Goal: Task Accomplishment & Management: Manage account settings

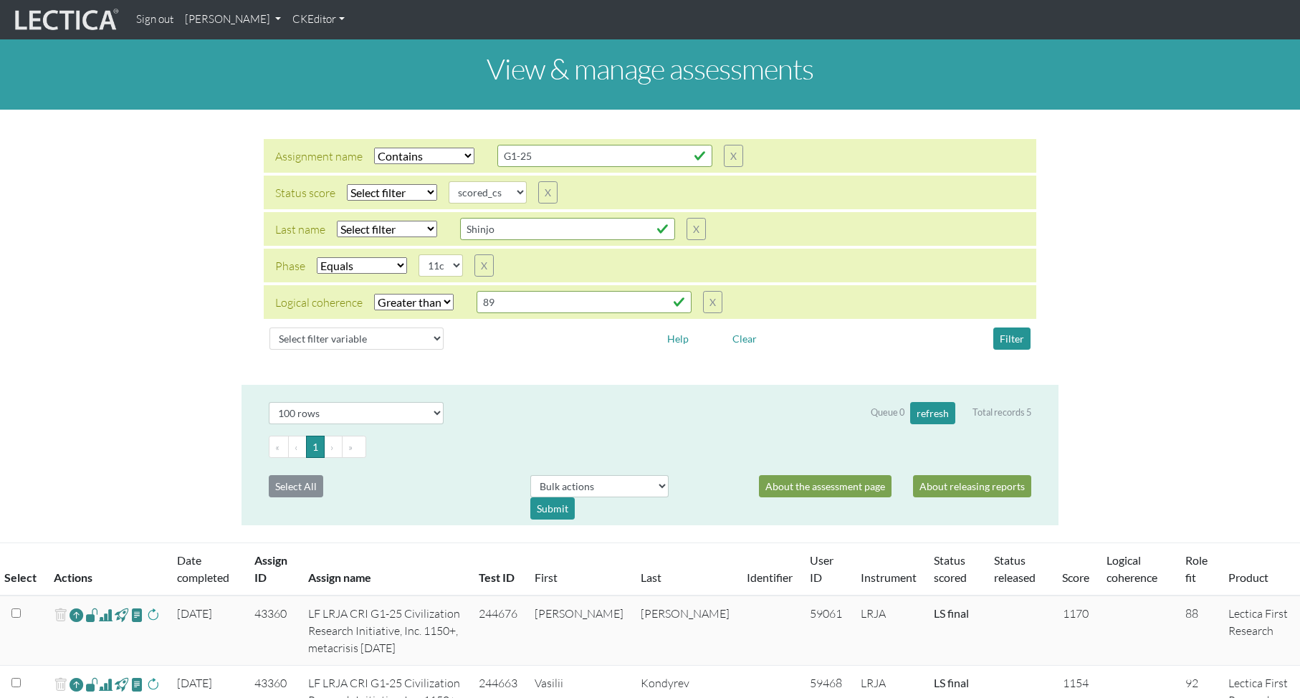
select select "icontains"
select select
select select "scored_cs"
select select "11c"
select select "gt"
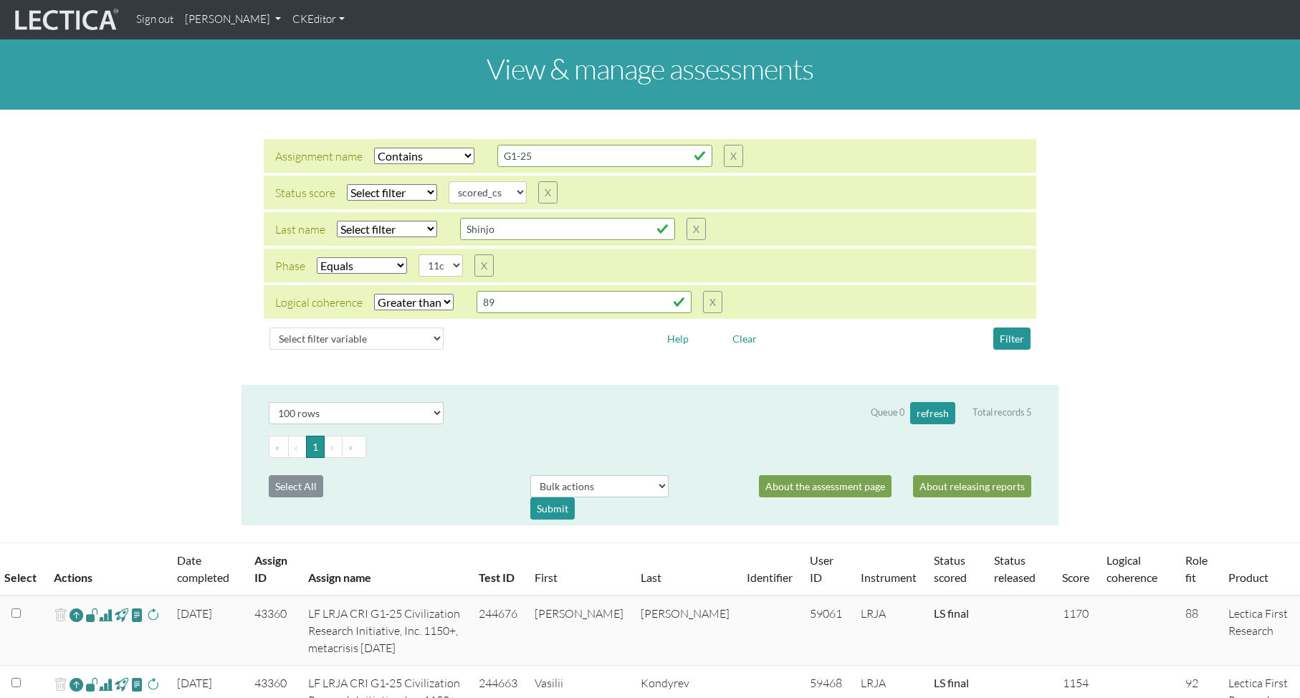
select select "100"
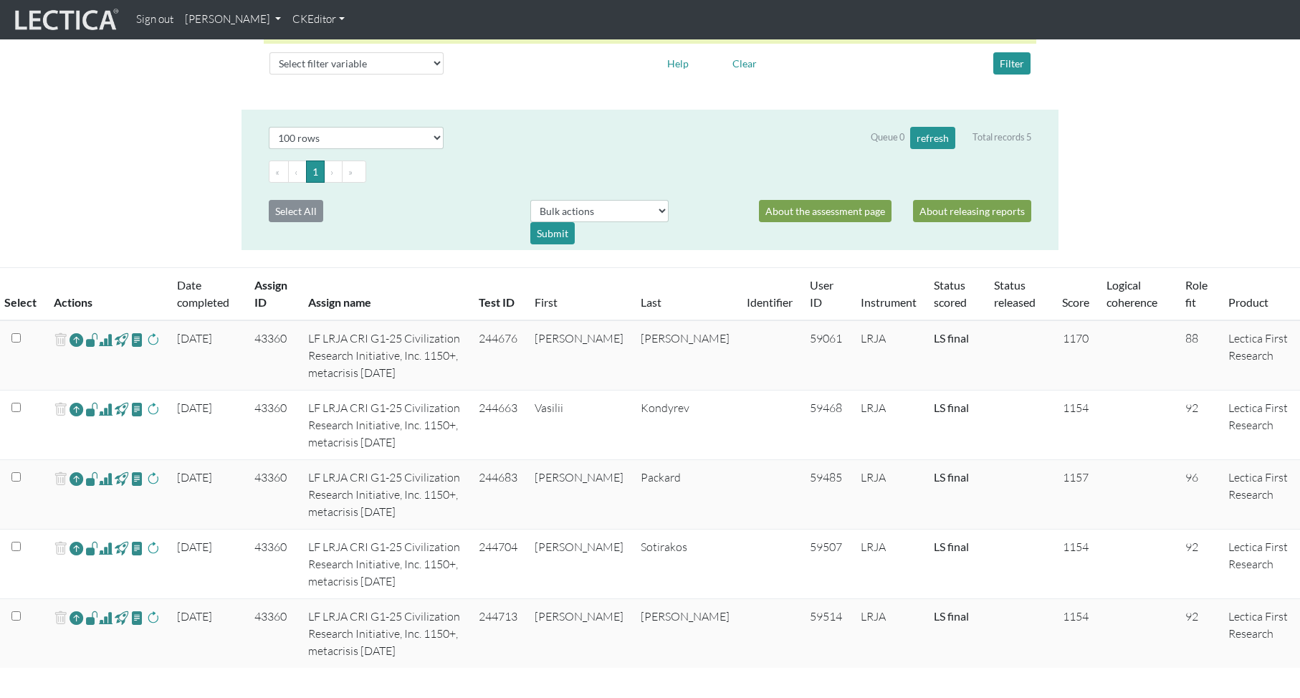
click at [276, 336] on td "43360" at bounding box center [273, 355] width 54 height 70
copy td "43360"
click at [278, 336] on td "43360" at bounding box center [273, 355] width 54 height 70
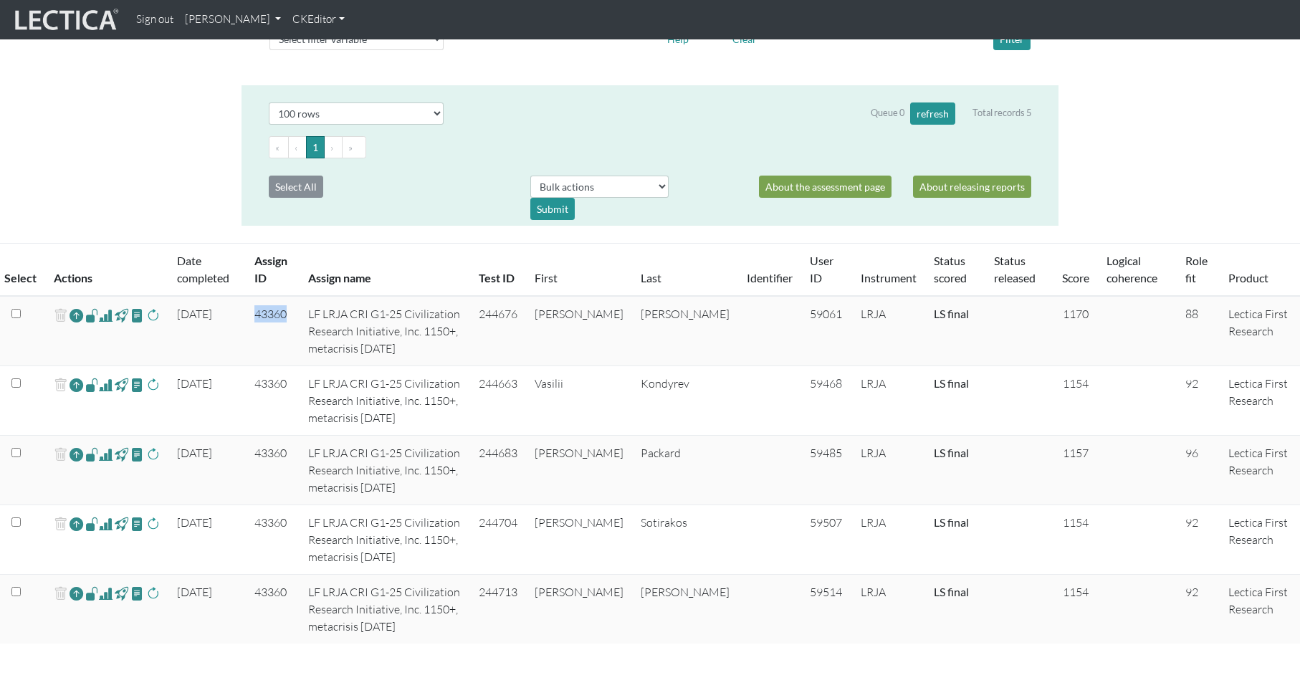
scroll to position [334, 0]
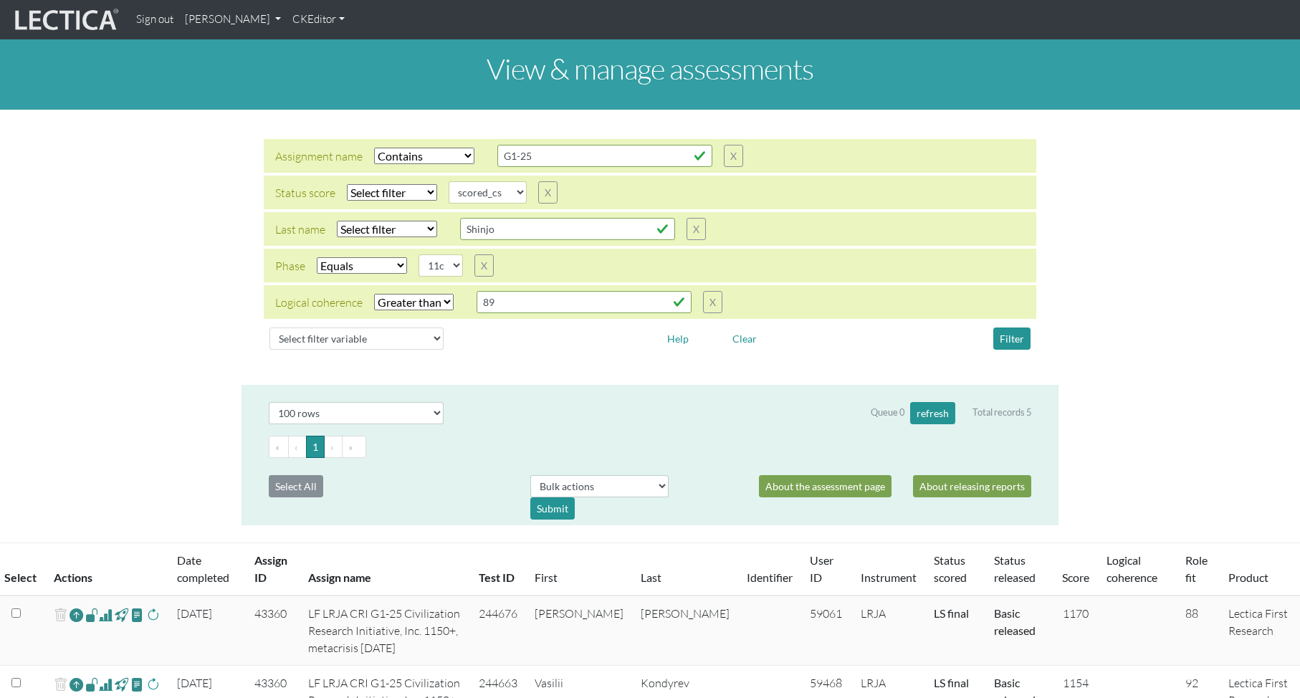
select select "icontains"
select select
select select "scored_cs"
select select "11c"
select select "gt"
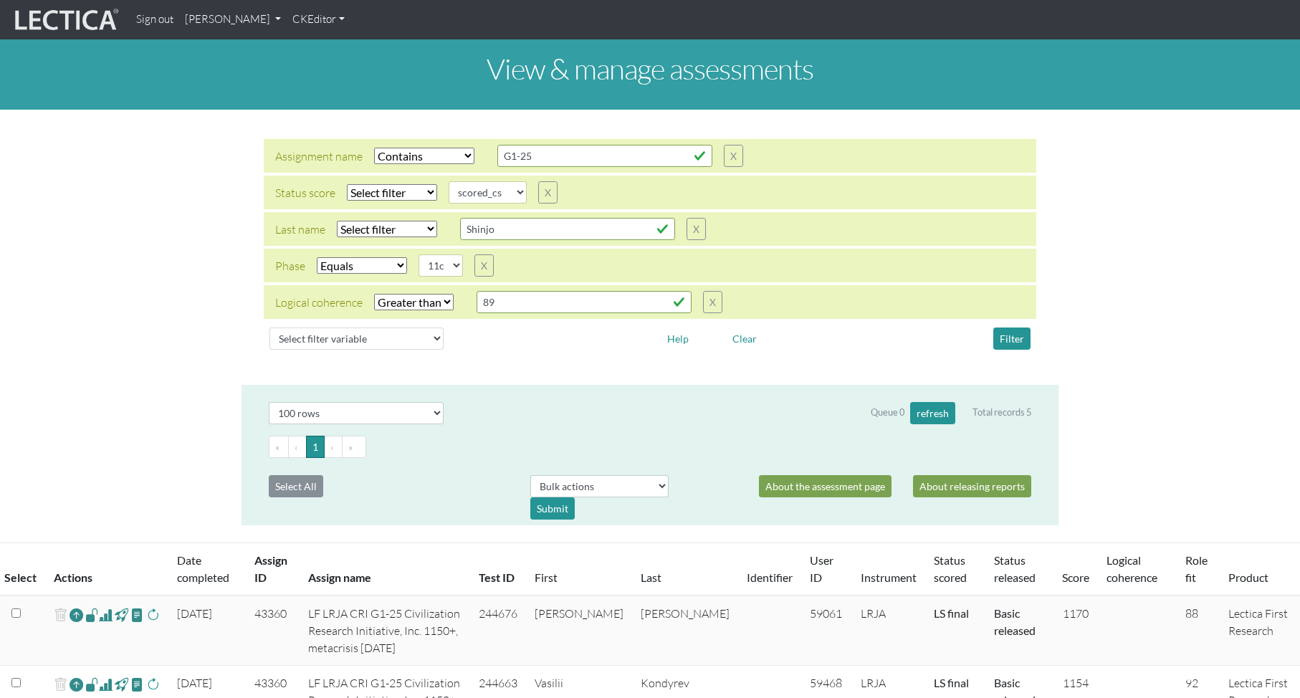
select select "100"
select select "icontains"
select select
select select "scored_cs"
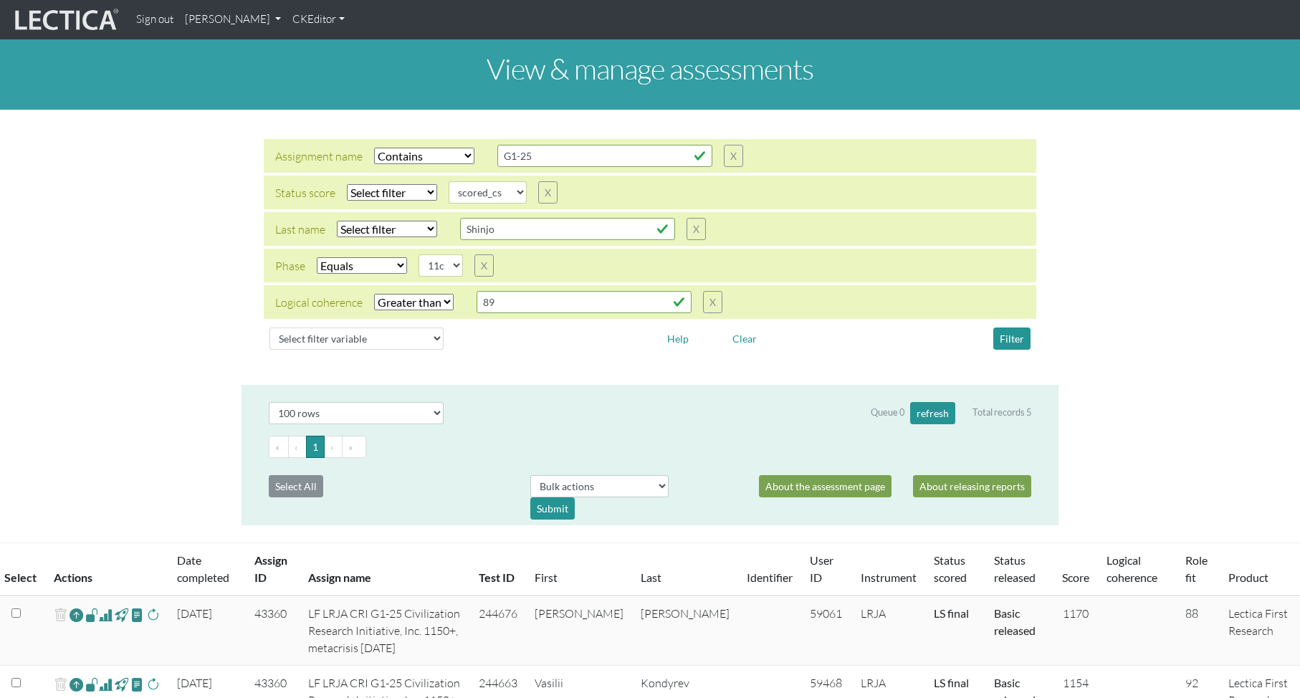
select select "11c"
select select "gt"
select select "100"
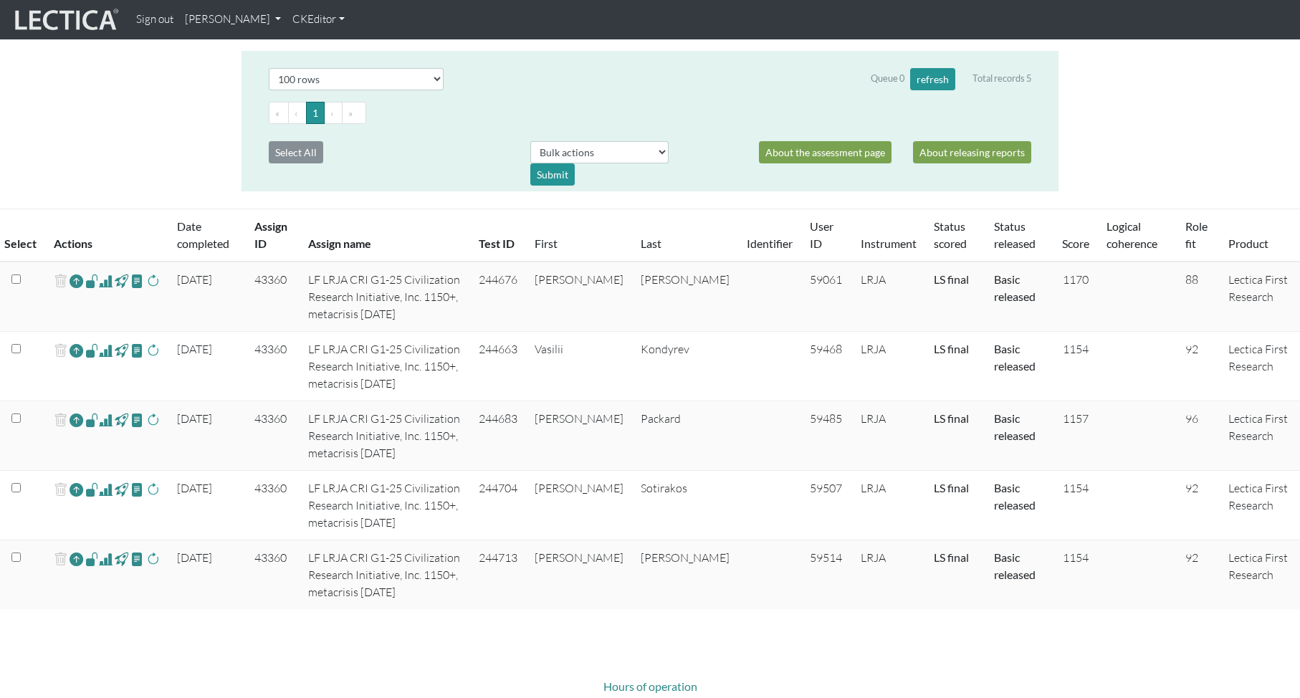
scroll to position [353, 0]
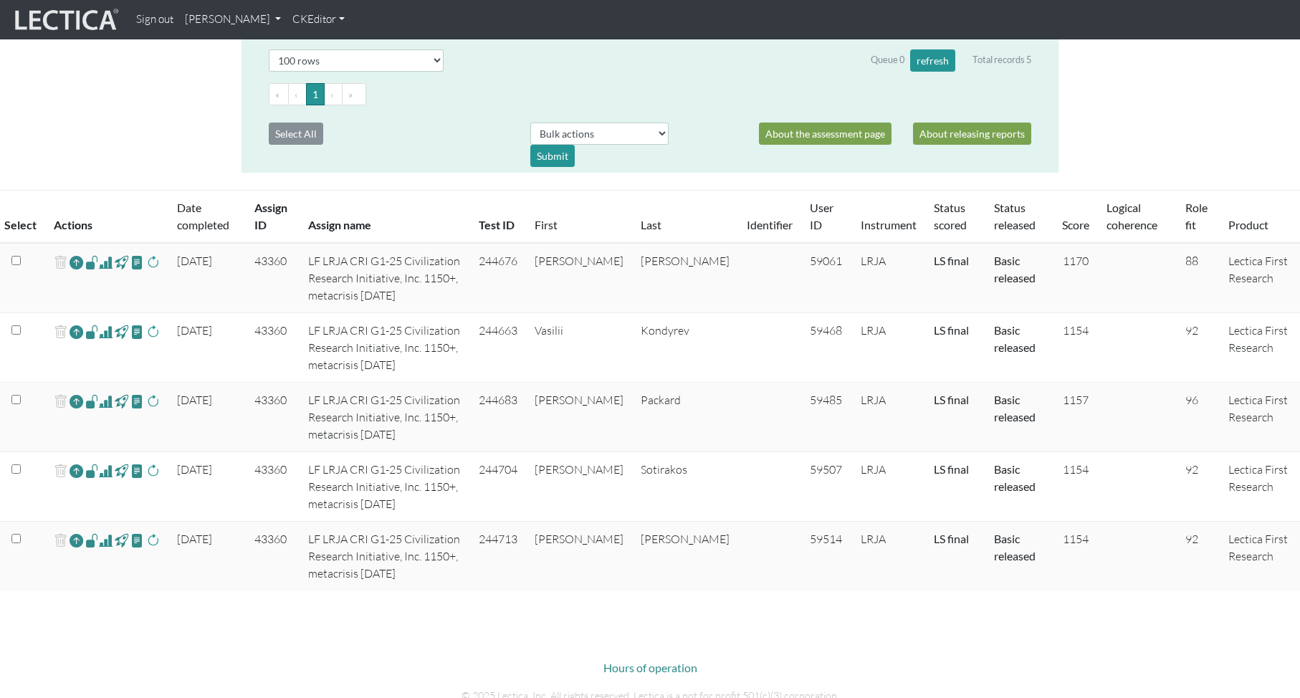
click at [120, 261] on span at bounding box center [122, 262] width 14 height 16
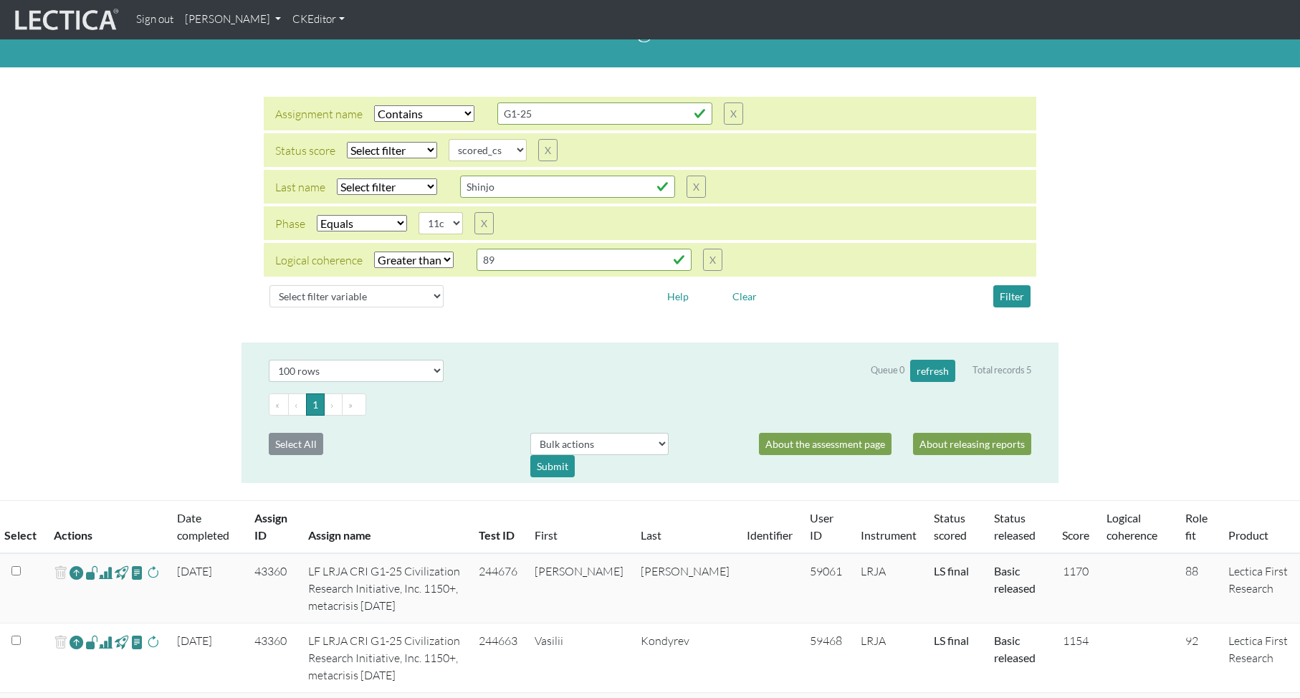
scroll to position [42, 0]
click at [370, 570] on td "LF LRJA CRI G1-25 Civilization Research Initiative, Inc. 1150+, metacrisis 25-0…" at bounding box center [385, 589] width 171 height 70
drag, startPoint x: 415, startPoint y: 570, endPoint x: 469, endPoint y: 573, distance: 53.8
click at [469, 573] on td "LF LRJA CRI G1-25 Civilization Research Initiative, Inc. 1150+, metacrisis 25-0…" at bounding box center [385, 589] width 171 height 70
copy td "Civilization"
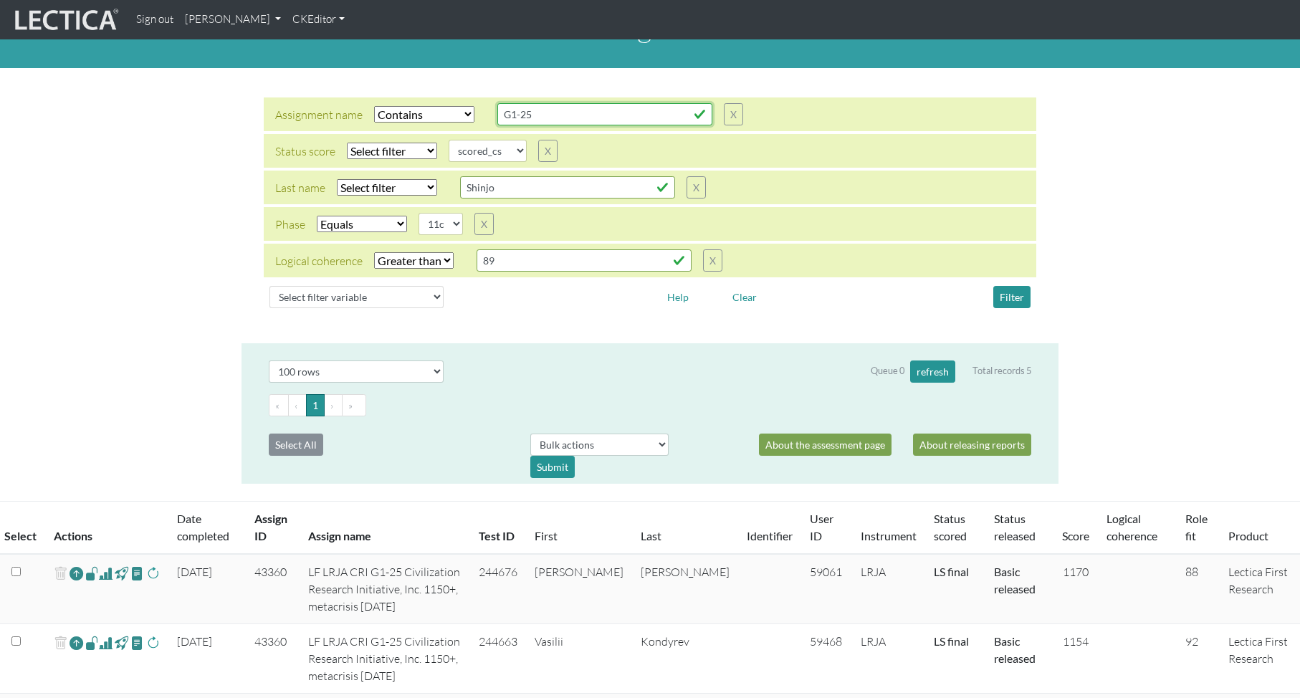
click at [535, 115] on input "G1-25" at bounding box center [604, 114] width 215 height 22
drag, startPoint x: 547, startPoint y: 120, endPoint x: 466, endPoint y: 113, distance: 81.3
click at [466, 113] on div "Assignment name Select filter Equals Does not equal Contains Does not contain S…" at bounding box center [509, 114] width 468 height 22
paste input "Civilization"
type input "Civilization"
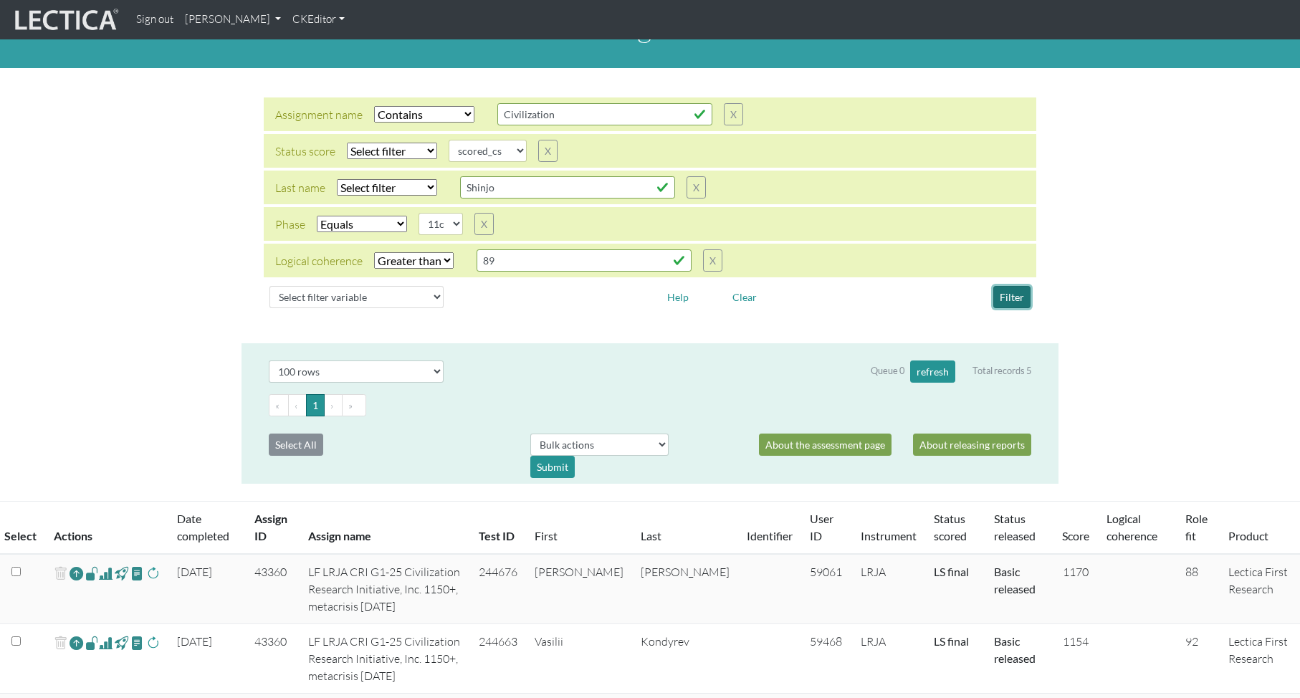
click at [1006, 294] on button "Filter" at bounding box center [1011, 297] width 37 height 22
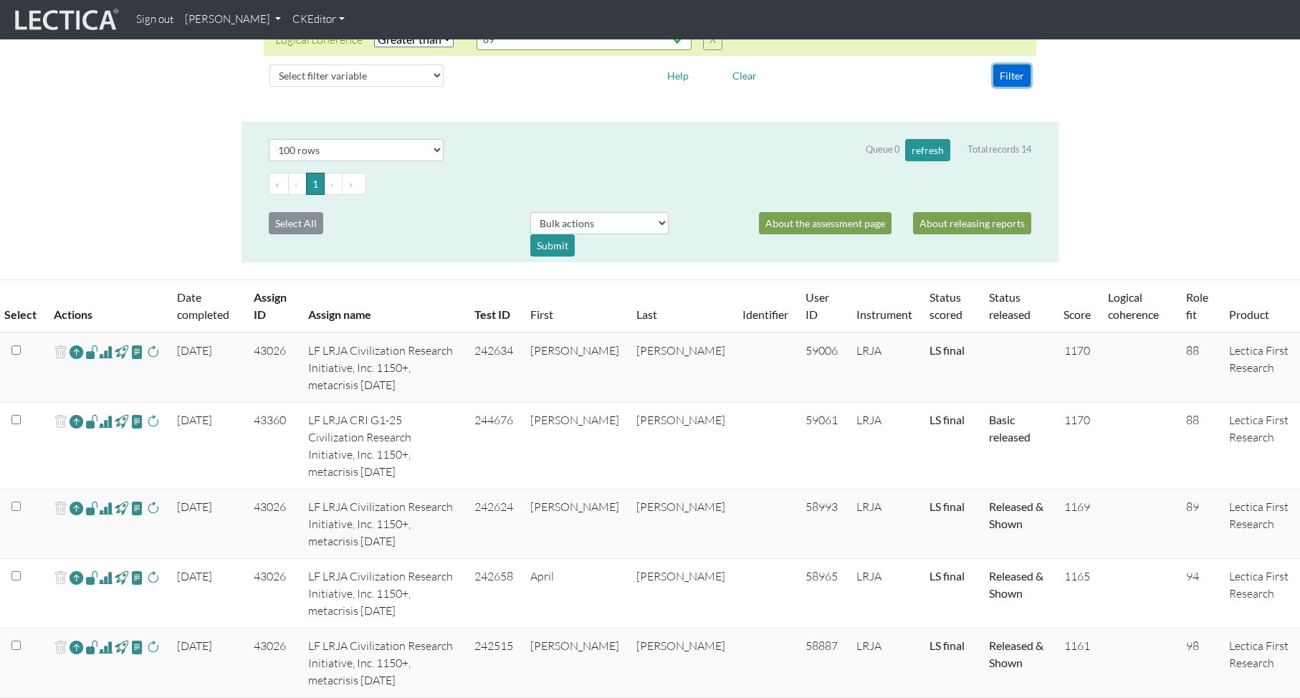
scroll to position [264, 0]
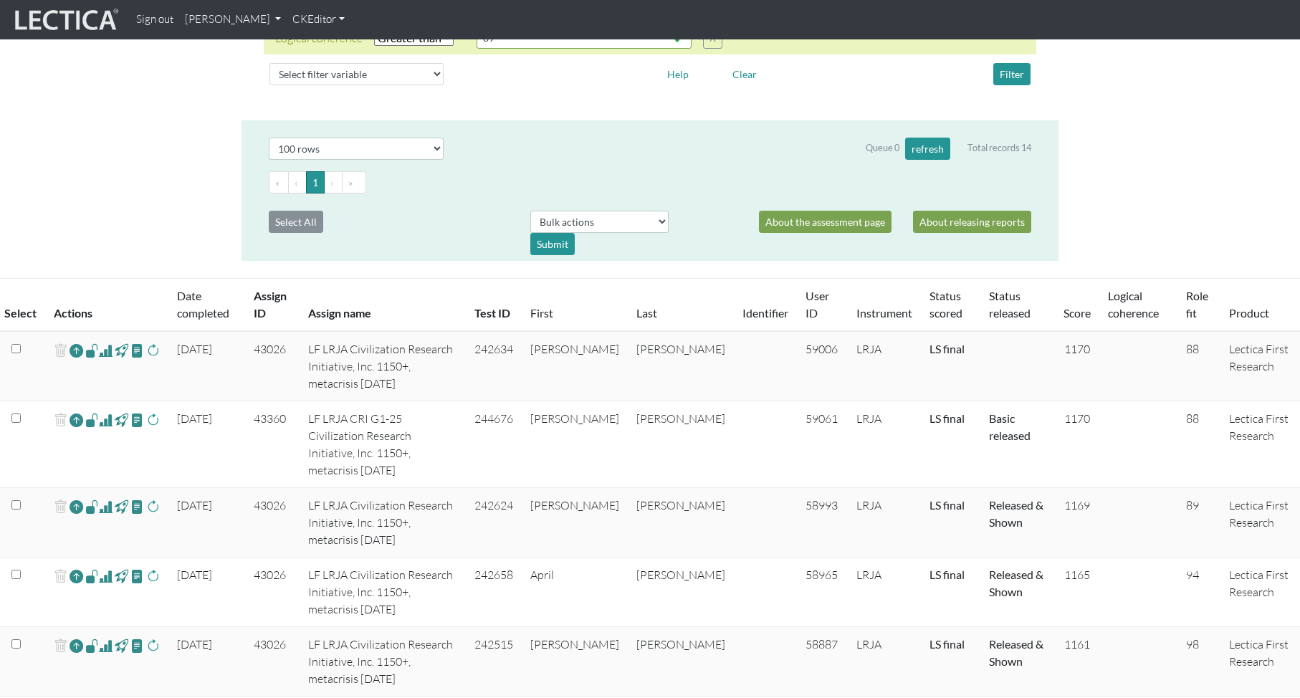
click at [276, 488] on td "43026" at bounding box center [272, 523] width 54 height 70
copy td "43026"
click at [283, 402] on td "43360" at bounding box center [272, 444] width 54 height 87
click at [270, 401] on td "43360" at bounding box center [272, 444] width 54 height 87
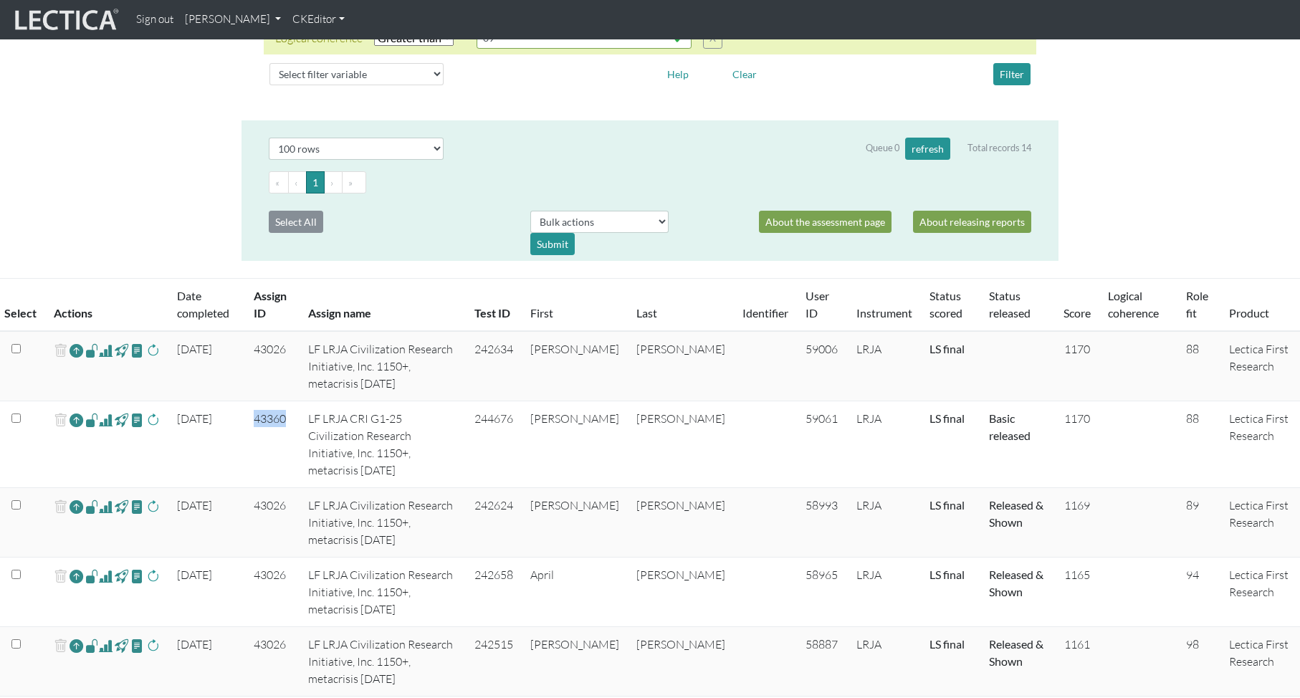
click at [270, 401] on td "43360" at bounding box center [272, 444] width 54 height 87
copy td "43360"
click at [277, 347] on td "43026" at bounding box center [272, 366] width 54 height 70
copy td "43026"
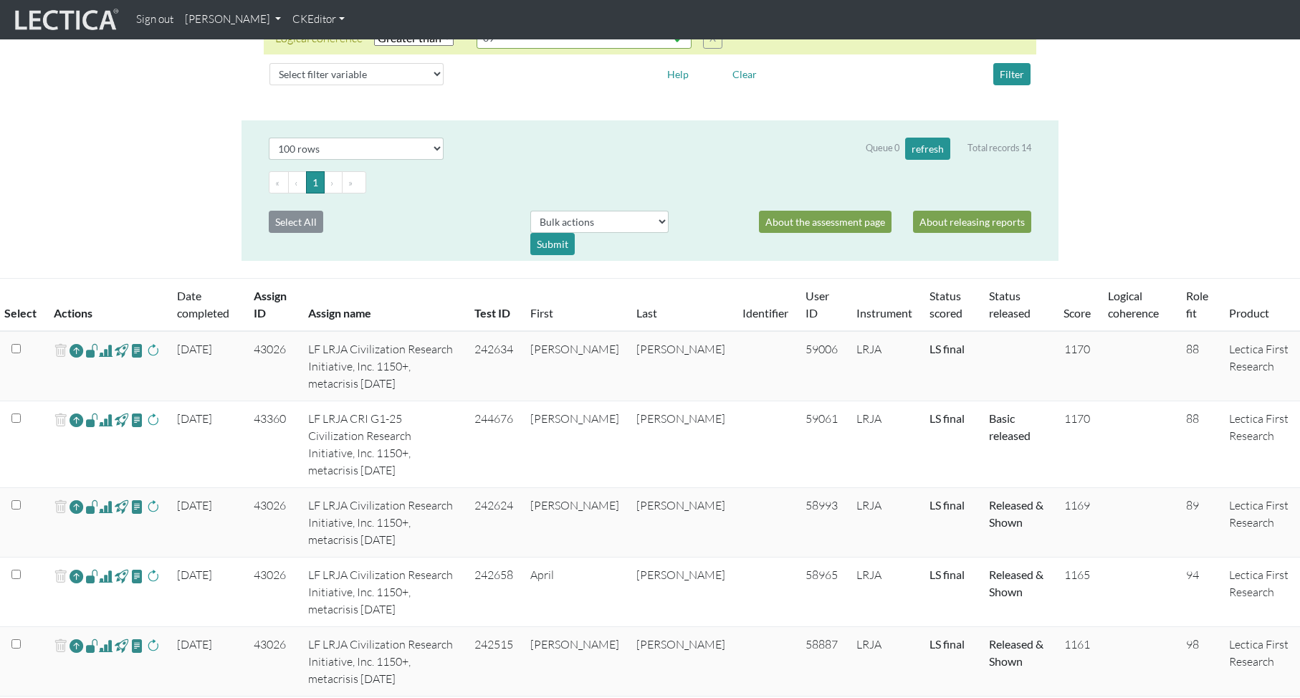
click at [373, 312] on th "Assign name" at bounding box center [383, 305] width 166 height 53
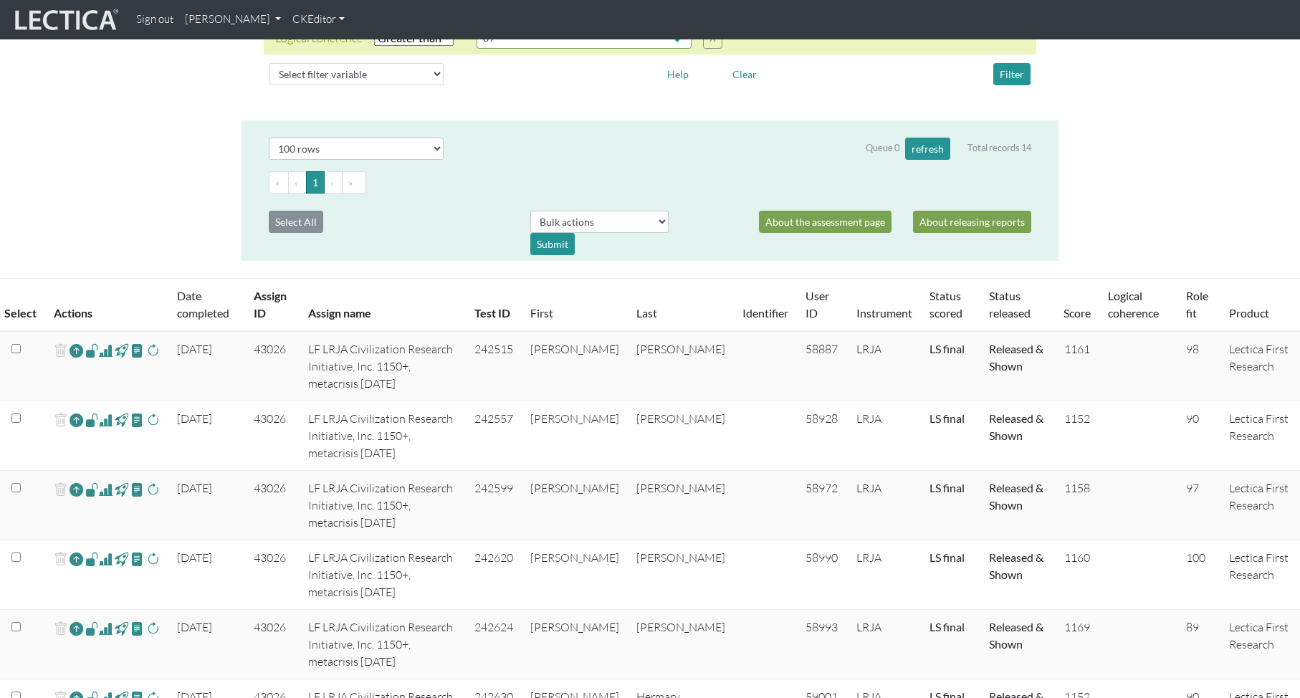
click at [393, 312] on th "Assign name" at bounding box center [383, 305] width 166 height 53
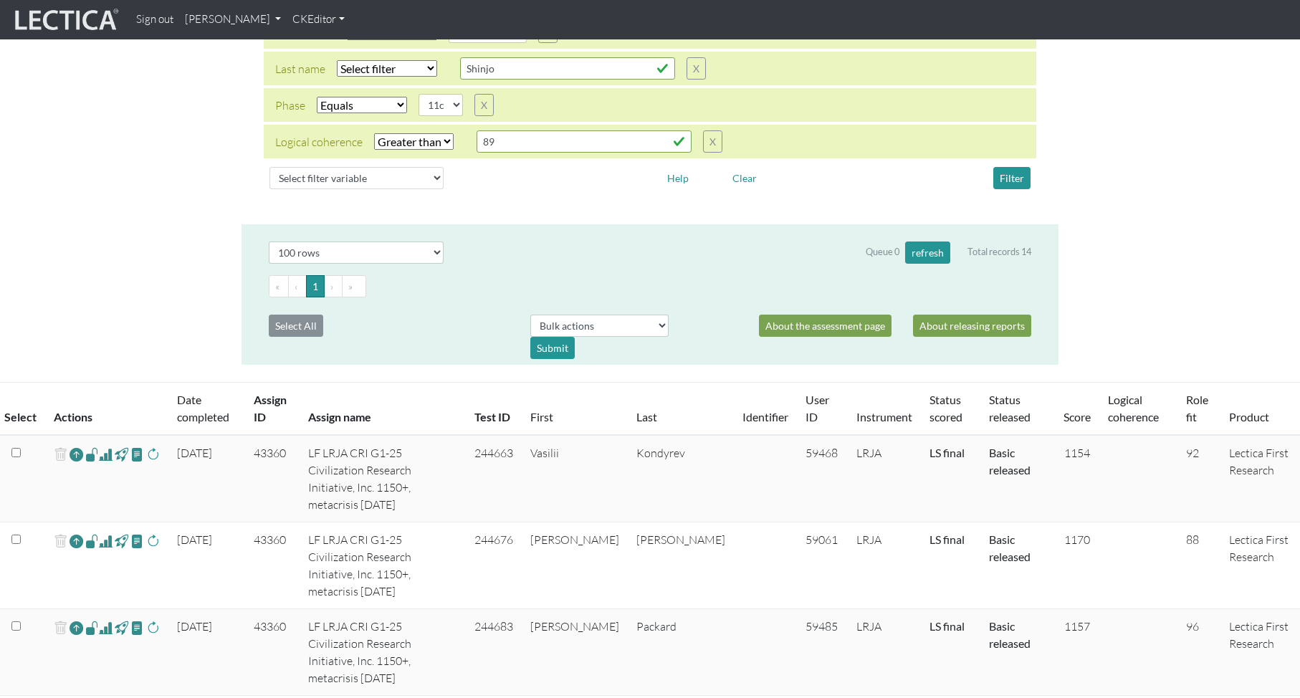
scroll to position [0, 0]
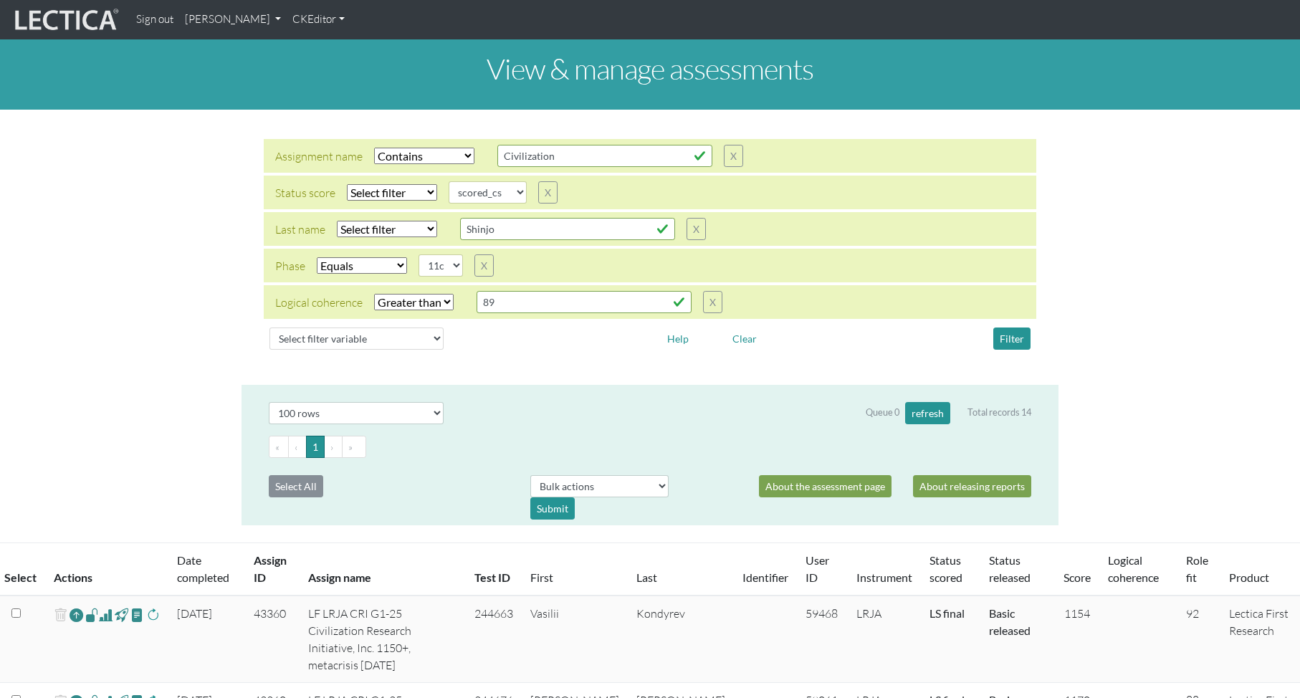
click at [241, 16] on link "[PERSON_NAME]" at bounding box center [232, 20] width 107 height 28
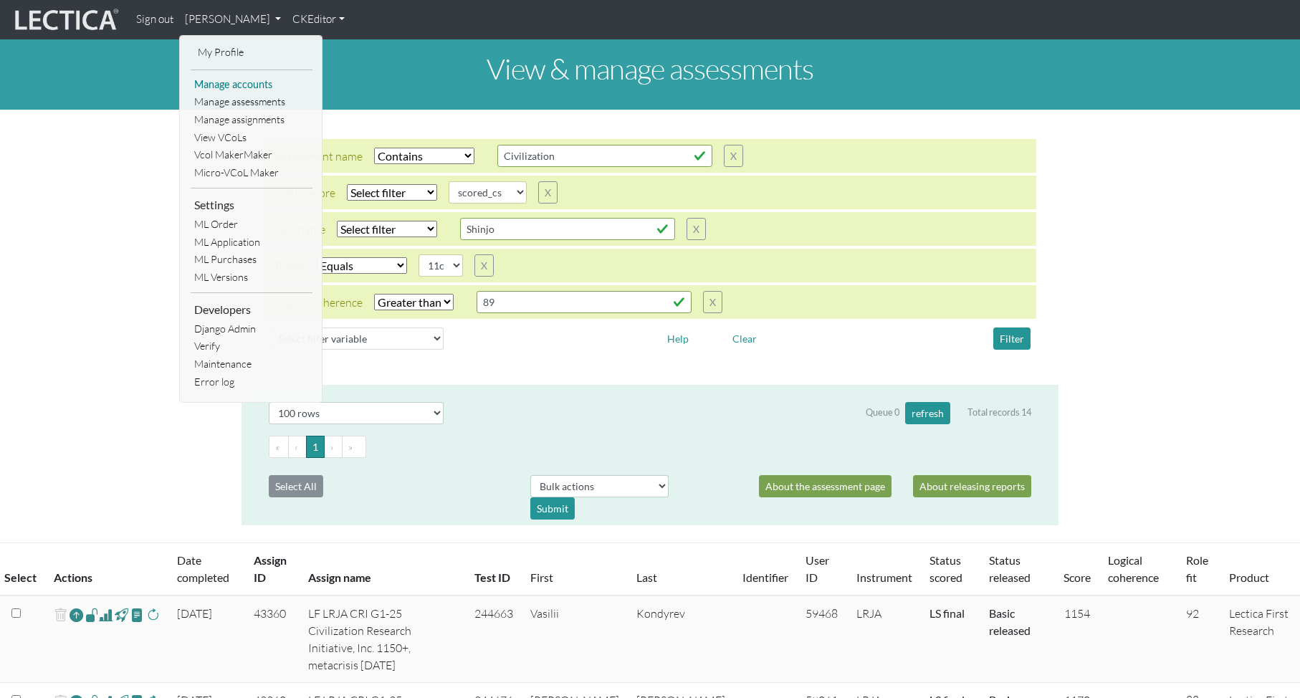
click at [264, 79] on link "Manage accounts" at bounding box center [252, 85] width 122 height 18
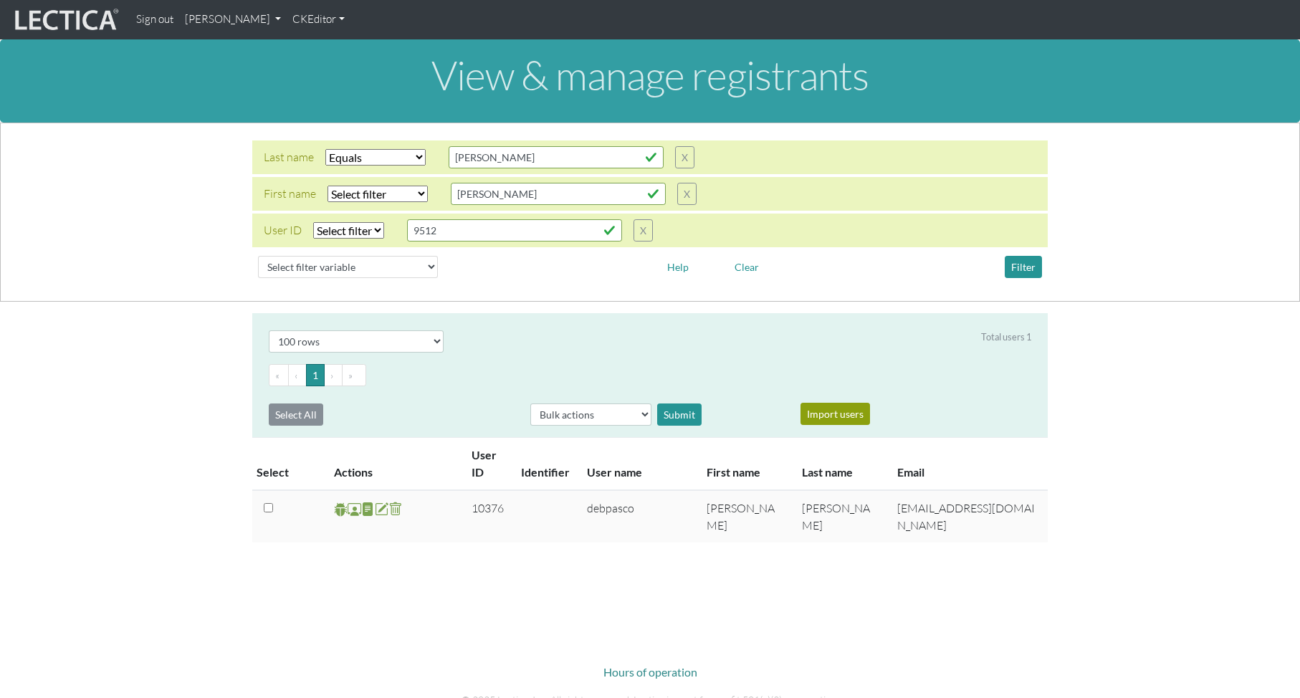
select select "iexact"
select select "100"
click at [485, 164] on input "[PERSON_NAME]" at bounding box center [556, 157] width 215 height 22
drag, startPoint x: 422, startPoint y: 158, endPoint x: 415, endPoint y: 158, distance: 7.2
click at [415, 158] on div "Last name Select filter Equals Does not equal Contains Does not contain Starts …" at bounding box center [479, 157] width 431 height 22
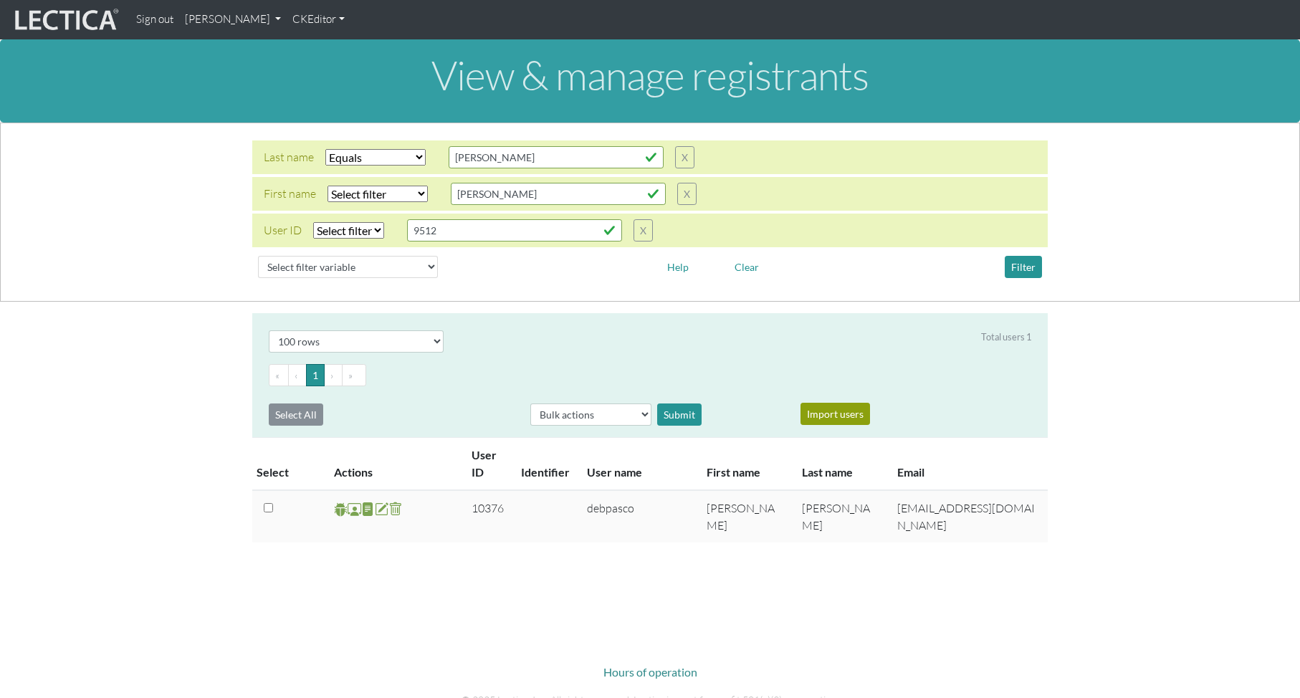
click at [381, 156] on select "Select filter Equals Does not equal Contains Does not contain Starts with Ends …" at bounding box center [375, 157] width 100 height 16
select select
click at [325, 149] on select "Select filter Equals Does not equal Contains Does not contain Starts with Ends …" at bounding box center [375, 157] width 100 height 16
click at [368, 191] on select "Select filter Equals Does not equal Contains Does not contain Starts with Ends …" at bounding box center [377, 194] width 100 height 16
select select "iexact"
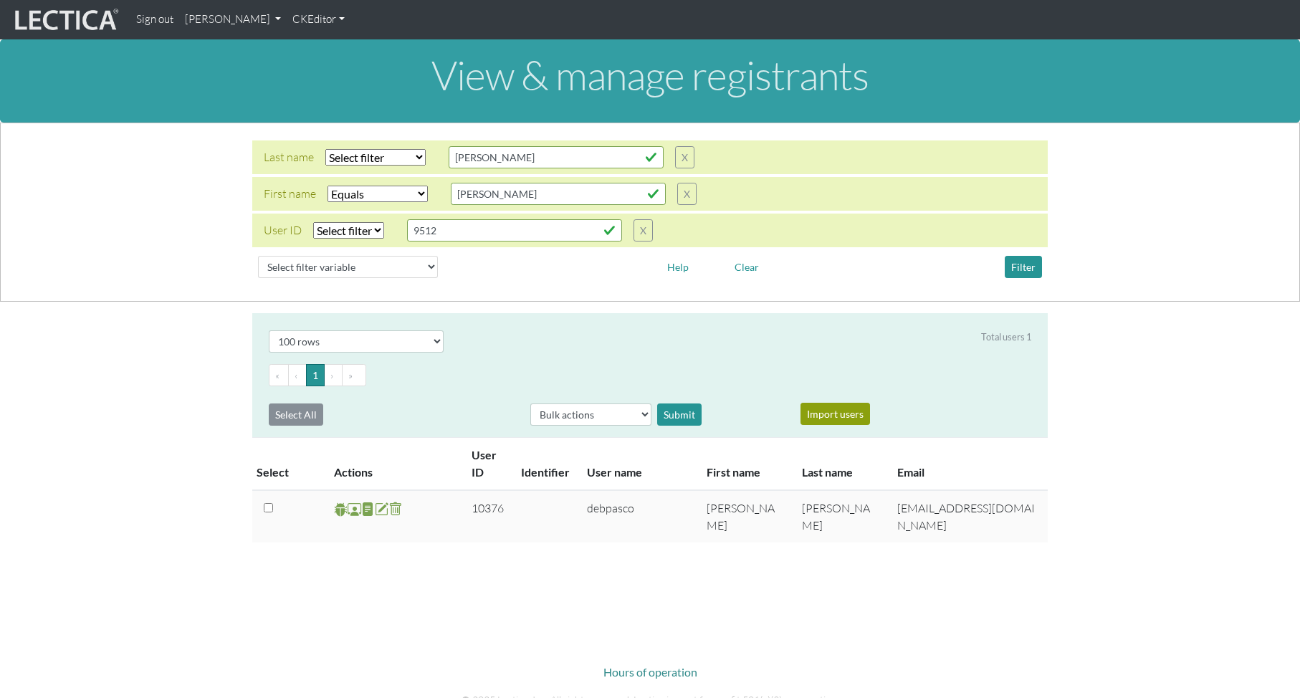
click at [327, 186] on select "Select filter Equals Does not equal Contains Does not contain Starts with Ends …" at bounding box center [377, 194] width 100 height 16
click at [484, 193] on input "[PERSON_NAME]" at bounding box center [558, 194] width 215 height 22
drag, startPoint x: 500, startPoint y: 190, endPoint x: 426, endPoint y: 186, distance: 73.9
click at [426, 186] on div "First name Select filter Equals Does not equal Contains Does not contain Starts…" at bounding box center [480, 194] width 433 height 22
type input "[PERSON_NAME]"
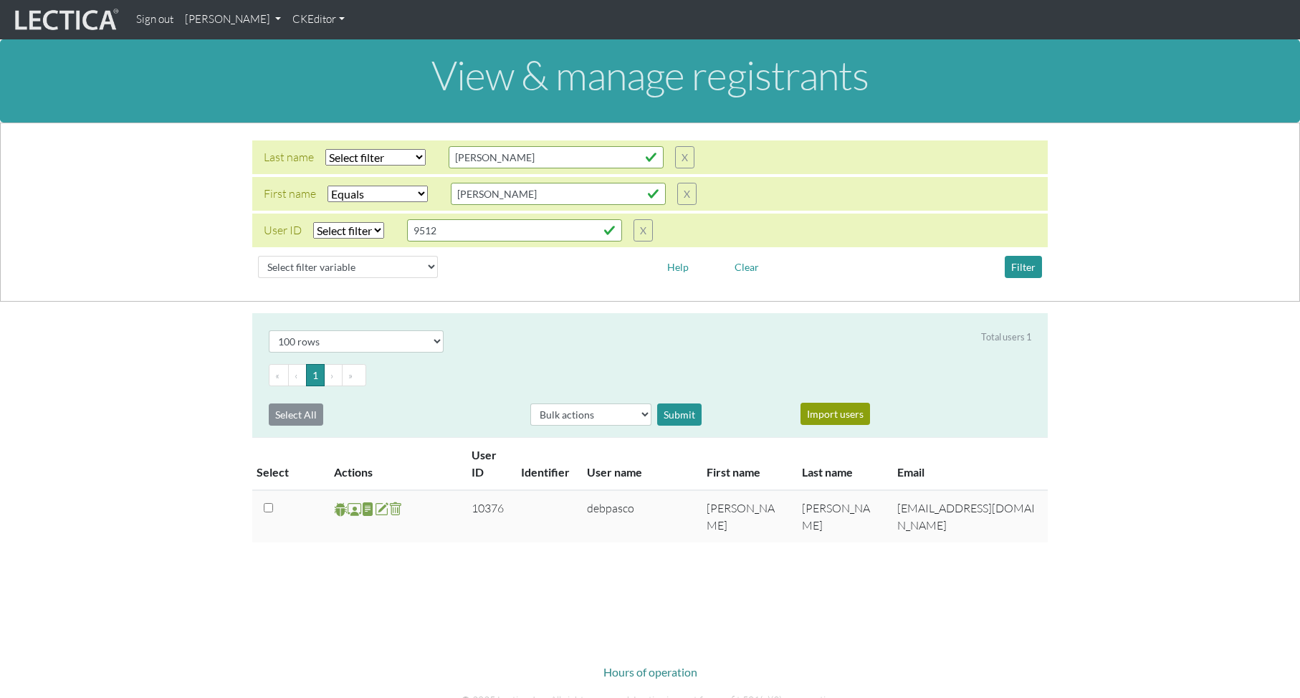
click at [764, 193] on div "First name Select filter Equals Does not equal Contains Does not contain Starts…" at bounding box center [649, 194] width 795 height 34
click at [1020, 263] on button "Filter" at bounding box center [1023, 267] width 37 height 22
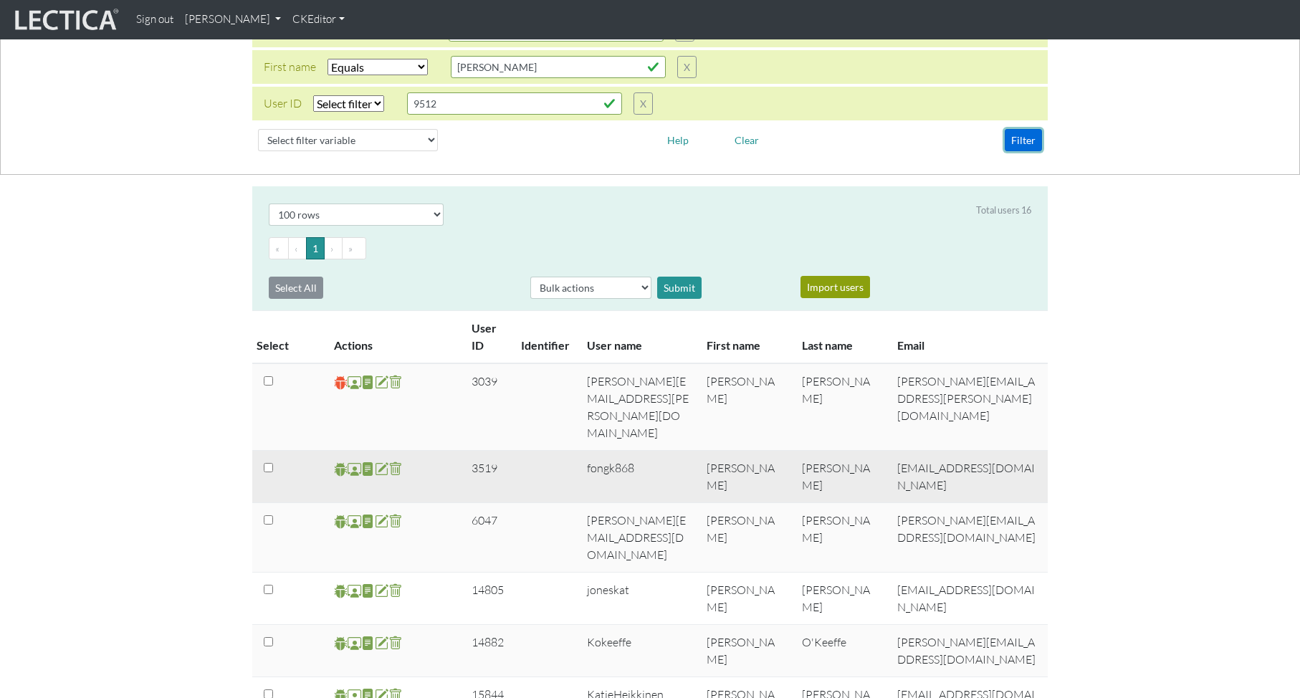
scroll to position [125, 0]
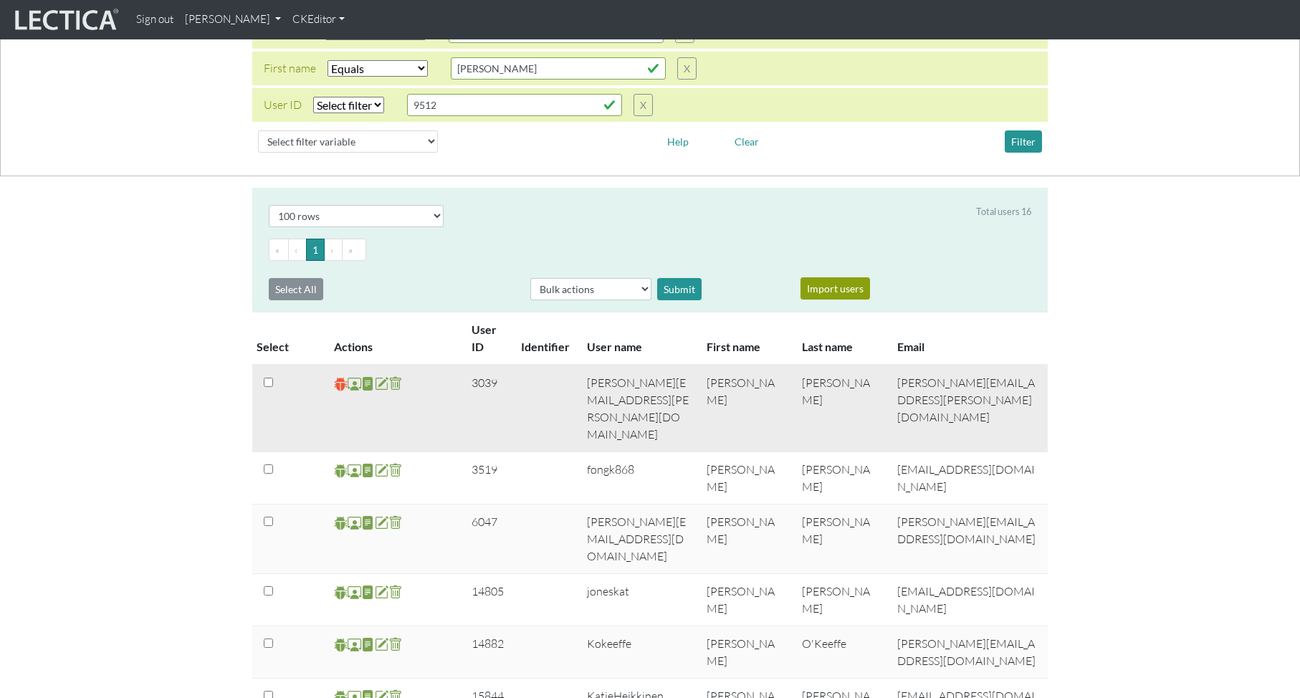
click at [354, 381] on span at bounding box center [355, 383] width 14 height 16
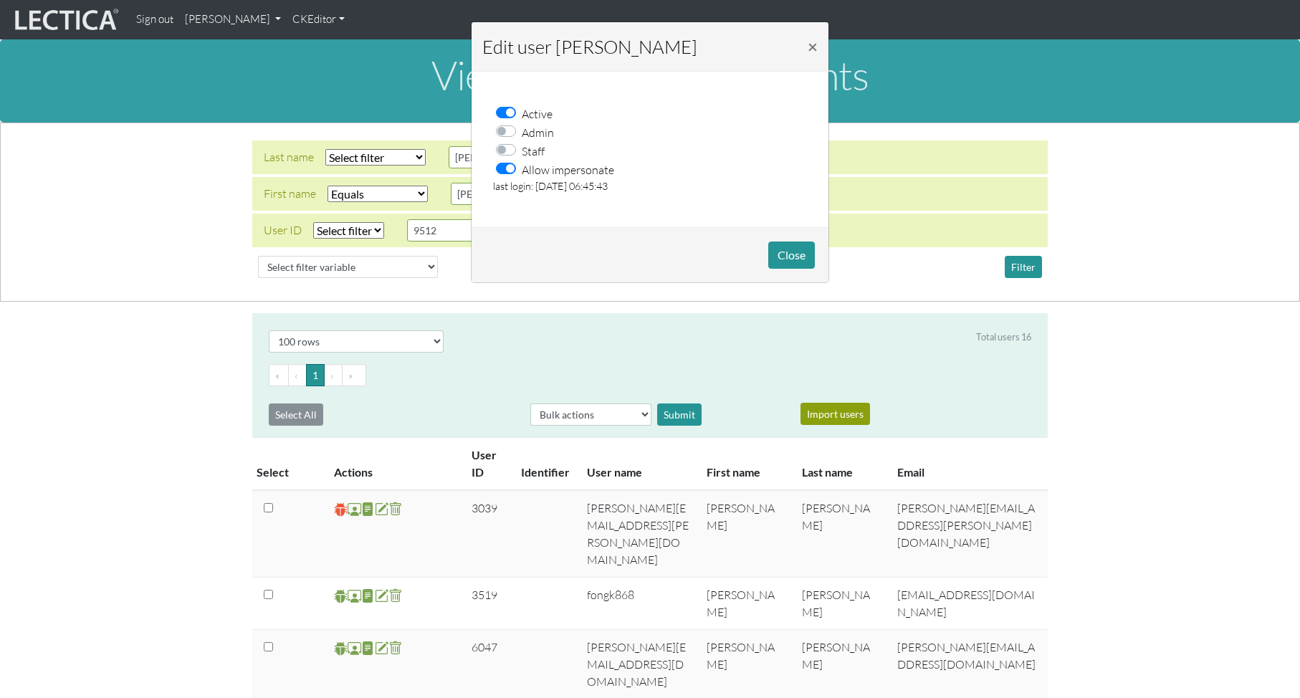
click at [522, 168] on label "Allow impersonate" at bounding box center [568, 169] width 92 height 19
click at [504, 168] on input "Allow impersonate" at bounding box center [509, 167] width 11 height 14
click at [790, 250] on button "Close" at bounding box center [791, 254] width 47 height 27
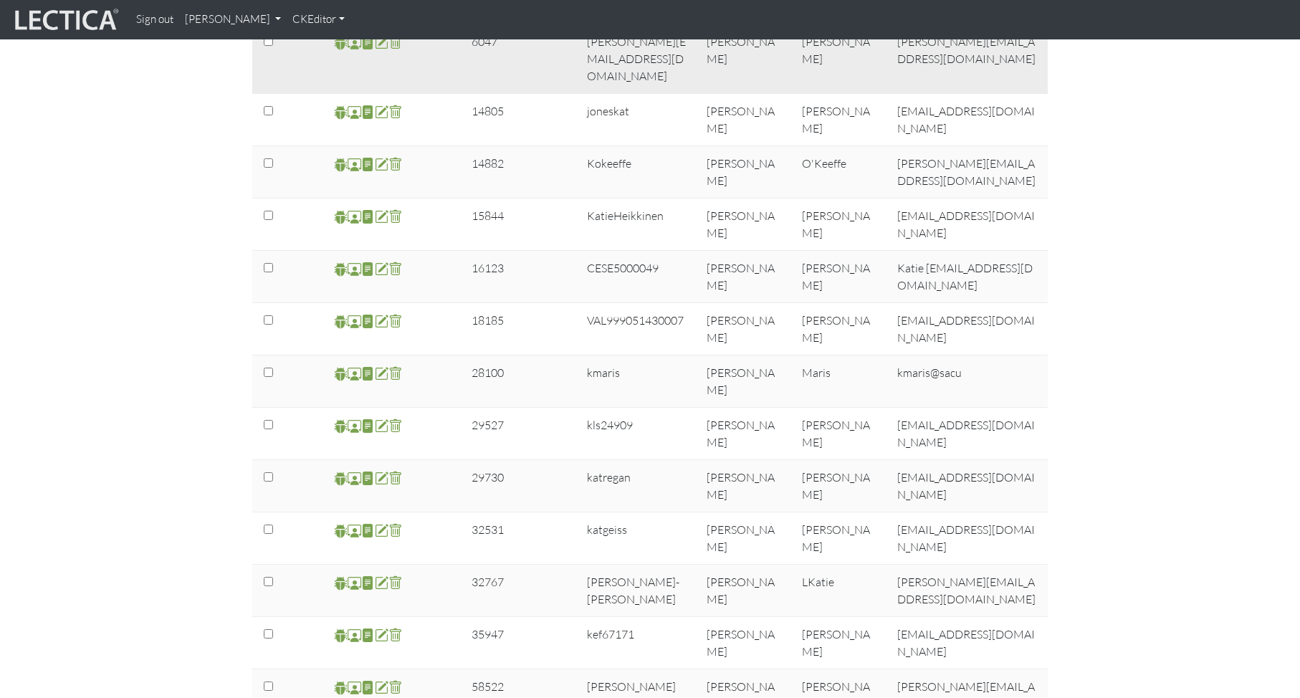
scroll to position [629, 0]
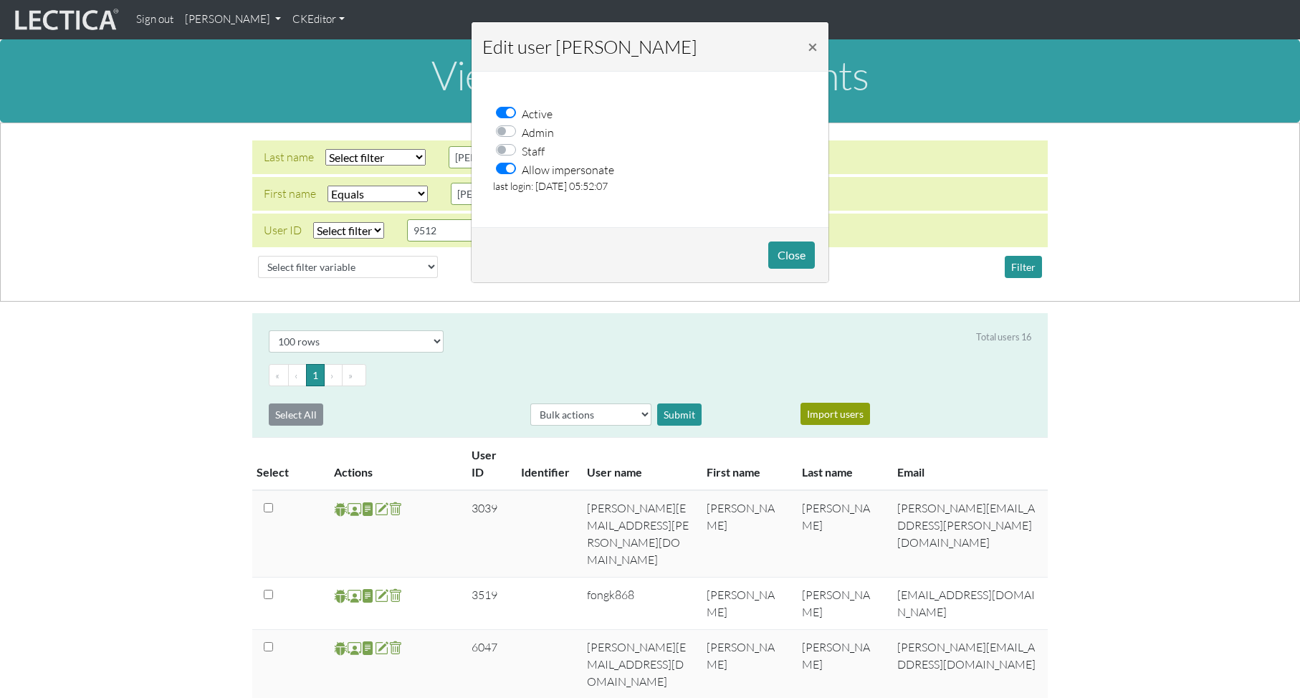
click at [522, 166] on label "Allow impersonate" at bounding box center [568, 169] width 92 height 19
click at [504, 166] on input "Allow impersonate" at bounding box center [509, 167] width 11 height 14
click at [787, 259] on button "Close" at bounding box center [791, 254] width 47 height 27
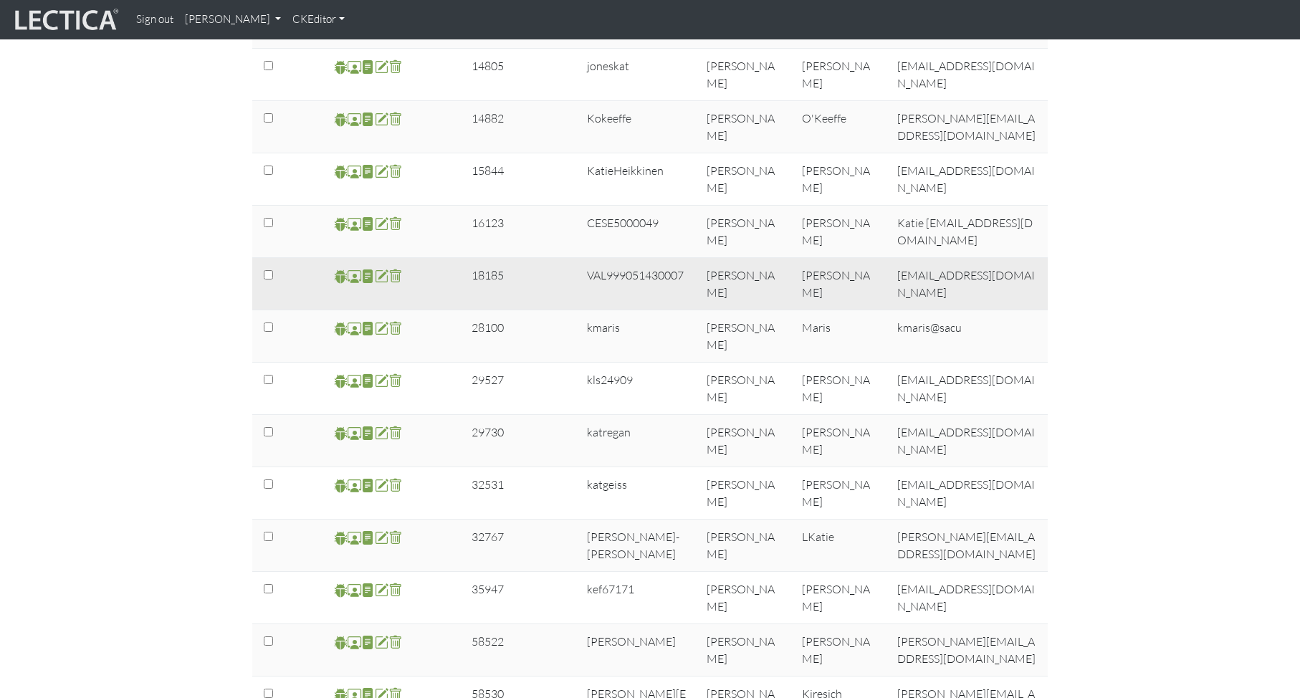
scroll to position [653, 0]
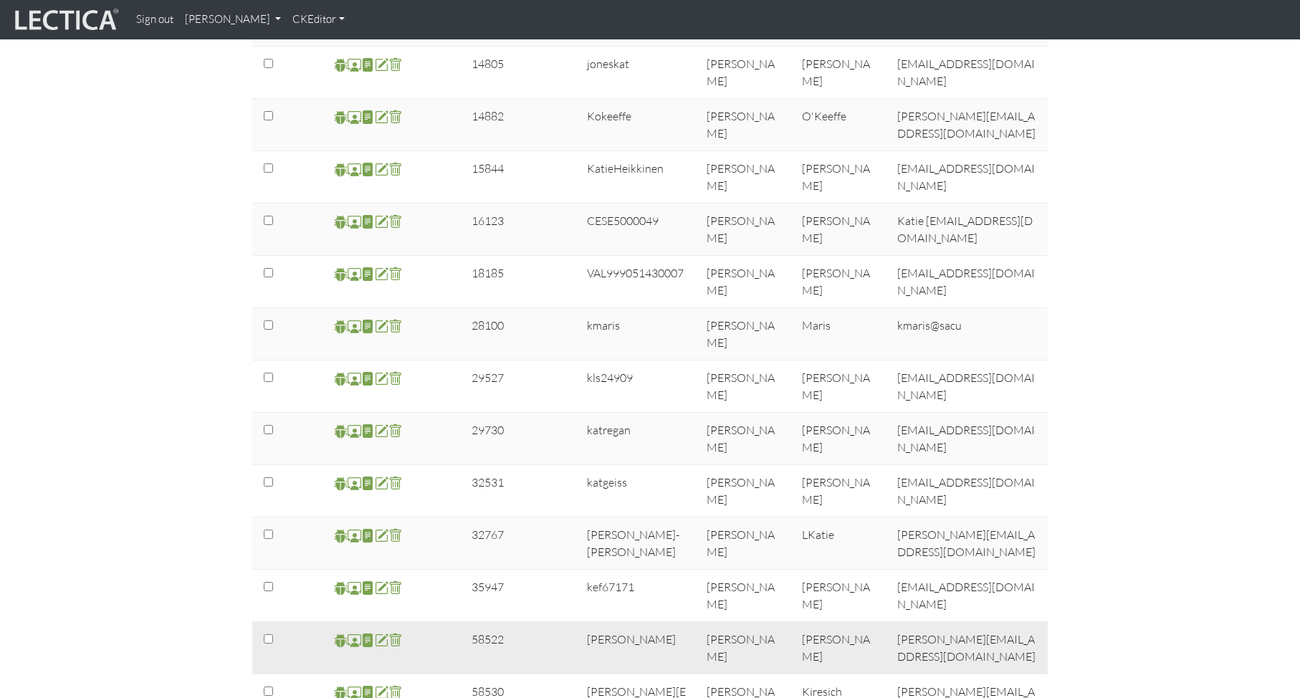
click at [351, 632] on span at bounding box center [355, 640] width 14 height 16
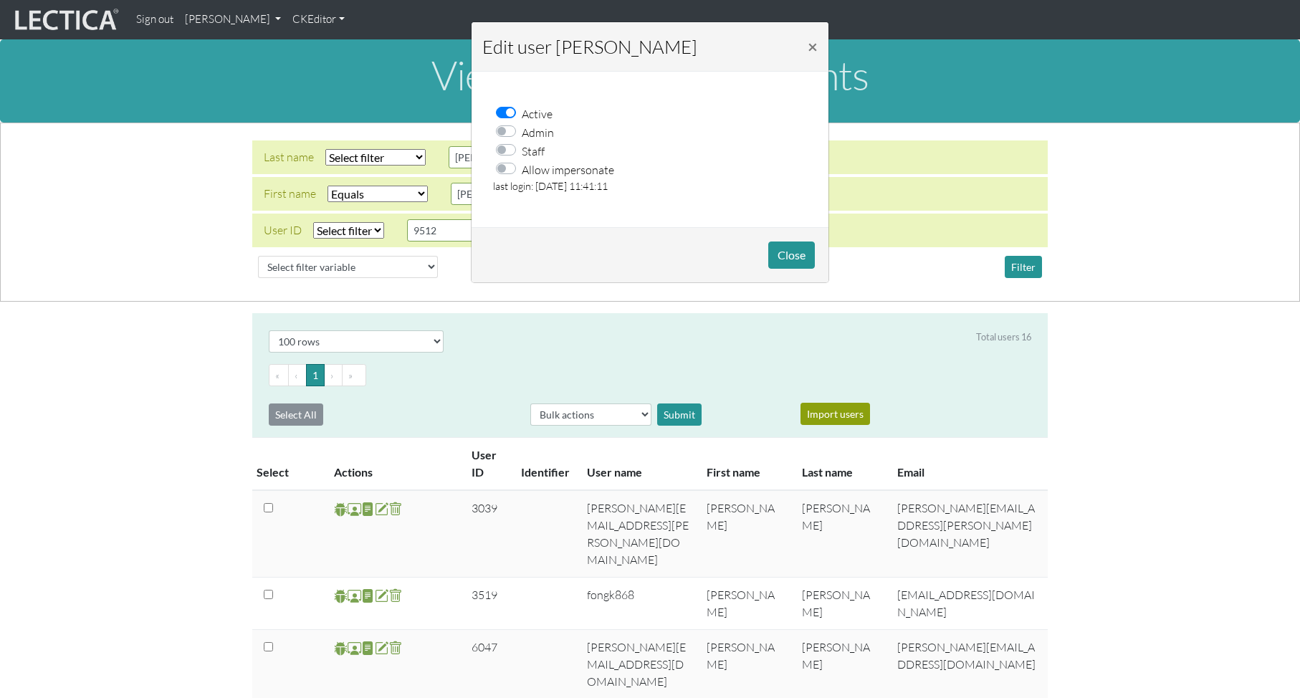
drag, startPoint x: 510, startPoint y: 166, endPoint x: 525, endPoint y: 178, distance: 18.9
click at [522, 166] on label "Allow impersonate" at bounding box center [568, 169] width 92 height 19
click at [510, 166] on input "Allow impersonate" at bounding box center [509, 167] width 11 height 14
checkbox input "true"
click at [793, 256] on button "Close" at bounding box center [791, 254] width 47 height 27
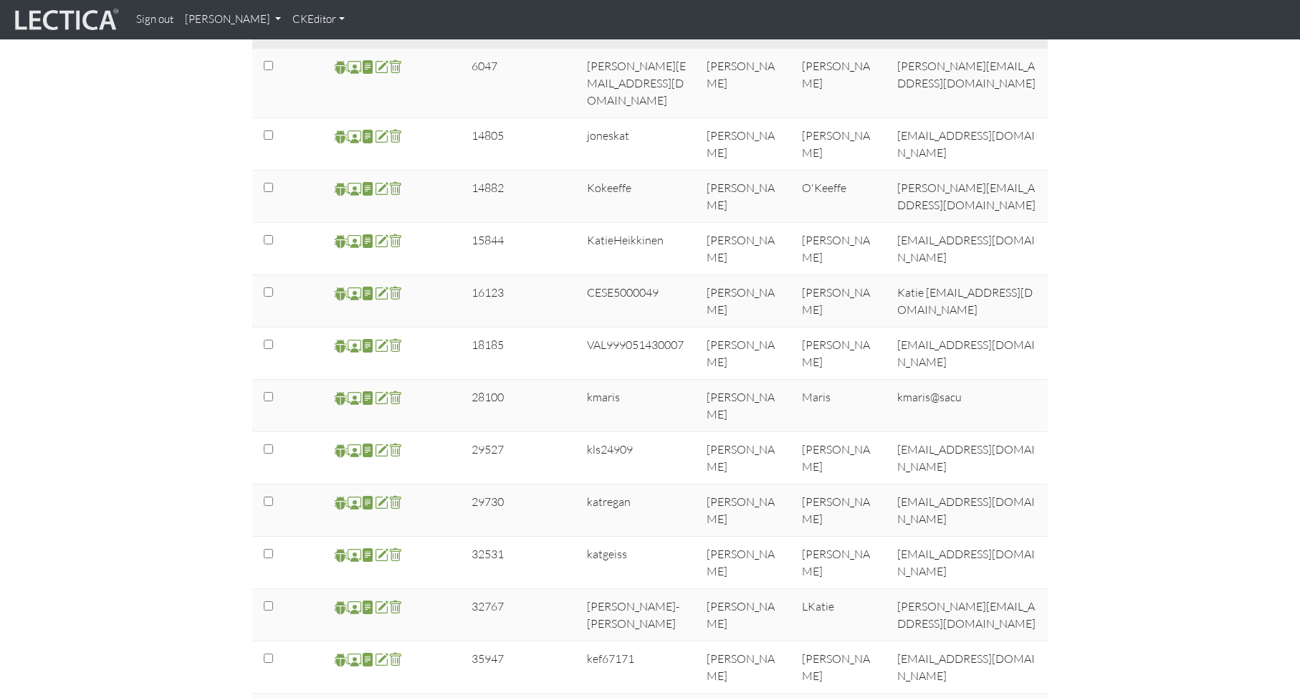
scroll to position [583, 0]
click at [338, 697] on span at bounding box center [341, 710] width 14 height 16
